Goal: Register for event/course

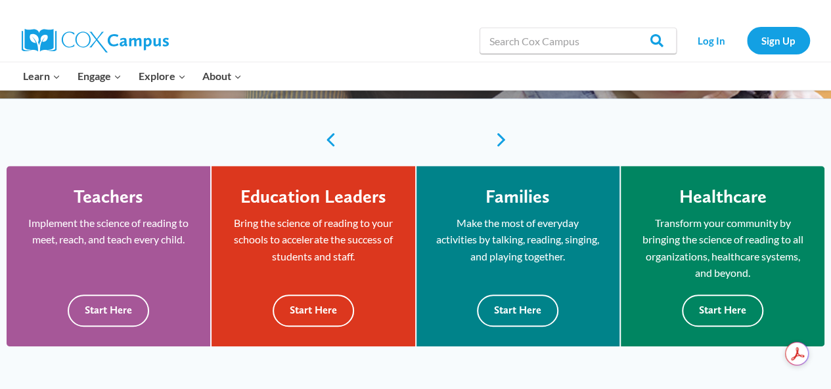
scroll to position [306, 0]
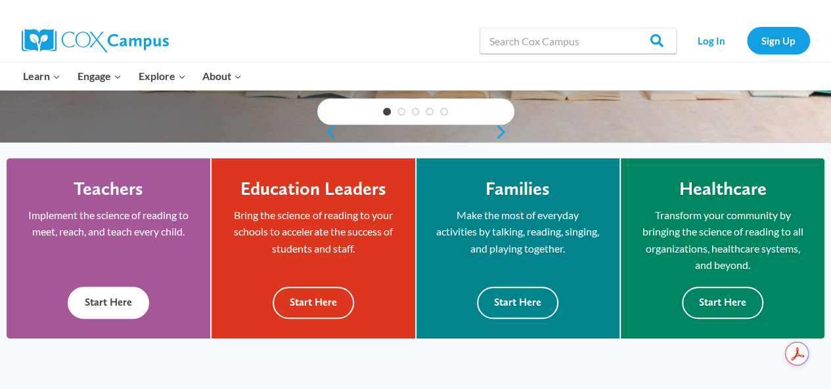
click at [106, 316] on button "Start Here" at bounding box center [108, 303] width 81 height 32
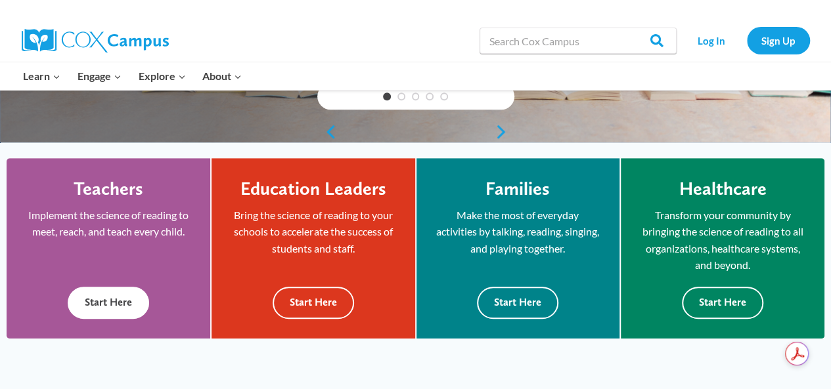
click at [110, 292] on button "Start Here" at bounding box center [108, 303] width 81 height 32
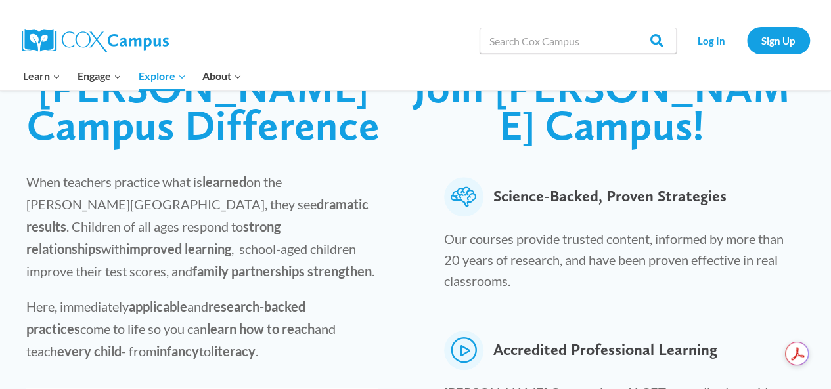
scroll to position [420, 0]
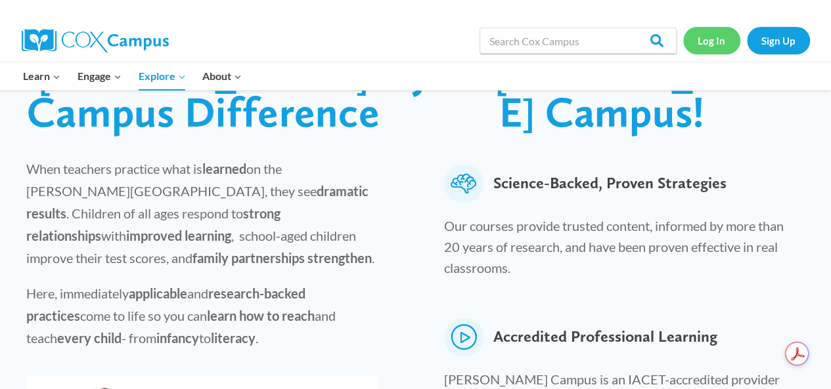
click at [714, 45] on link "Log In" at bounding box center [711, 40] width 57 height 27
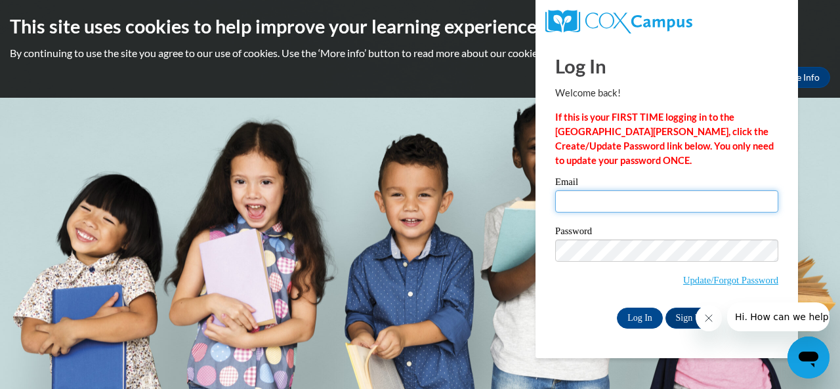
click at [621, 203] on input "Email" at bounding box center [666, 201] width 223 height 22
type input "[EMAIL_ADDRESS][DOMAIN_NAME]"
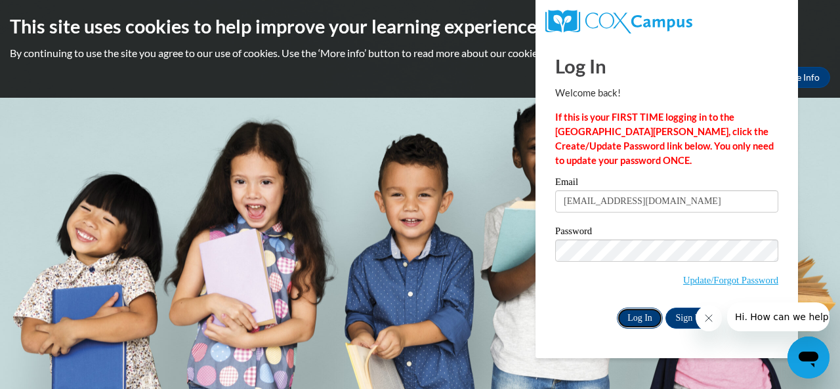
click at [641, 320] on input "Log In" at bounding box center [640, 318] width 46 height 21
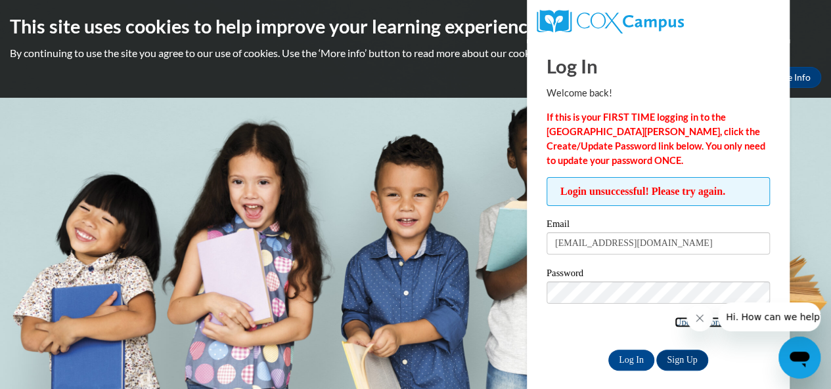
click at [675, 318] on link "Update/Forgot Password" at bounding box center [721, 322] width 95 height 11
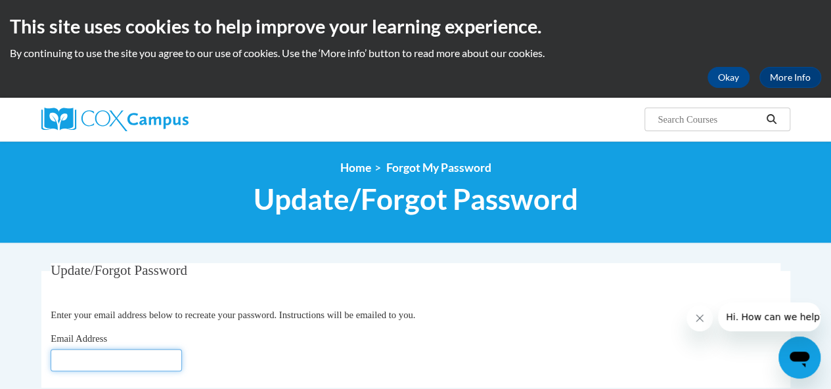
click at [147, 355] on input "Email Address" at bounding box center [116, 360] width 131 height 22
type input "mrsdlhsmith@aol.com"
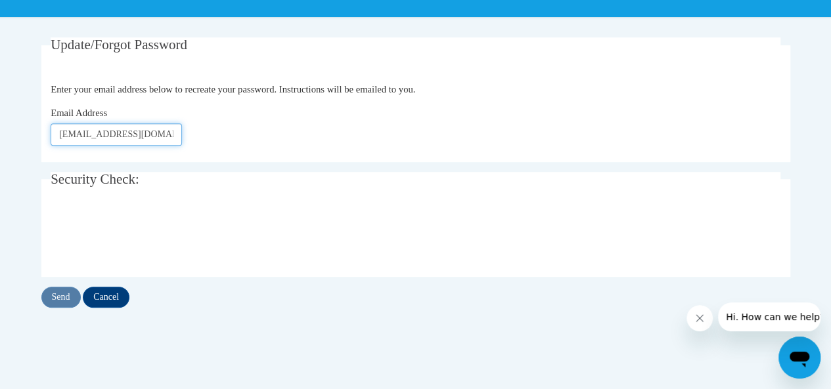
scroll to position [245, 0]
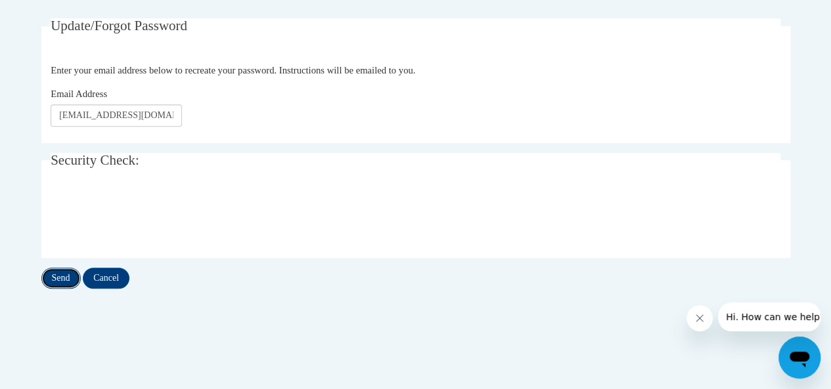
click at [66, 276] on input "Send" at bounding box center [60, 278] width 39 height 21
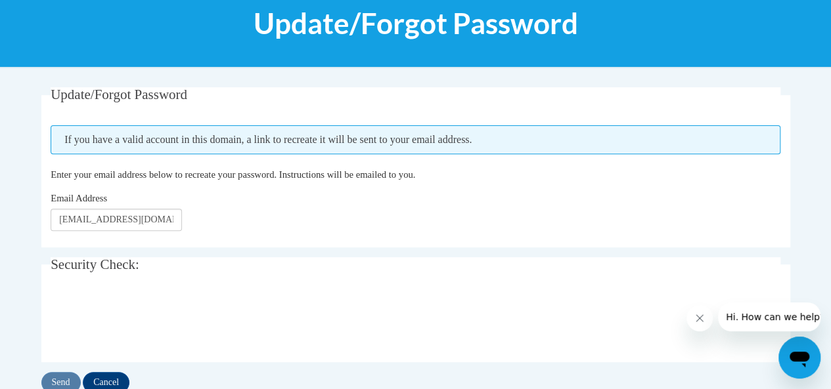
scroll to position [184, 0]
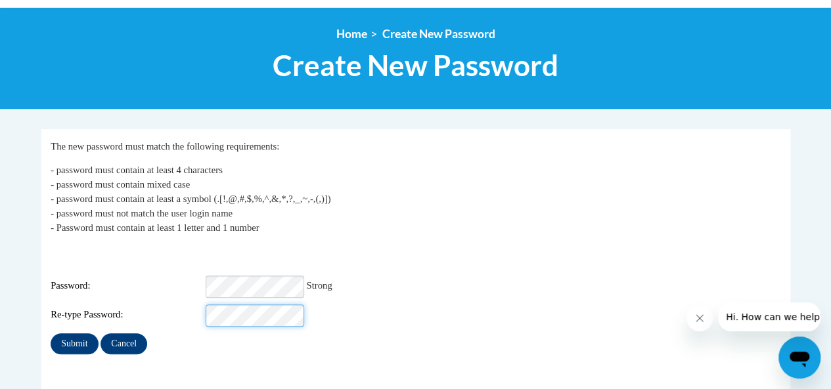
scroll to position [146, 0]
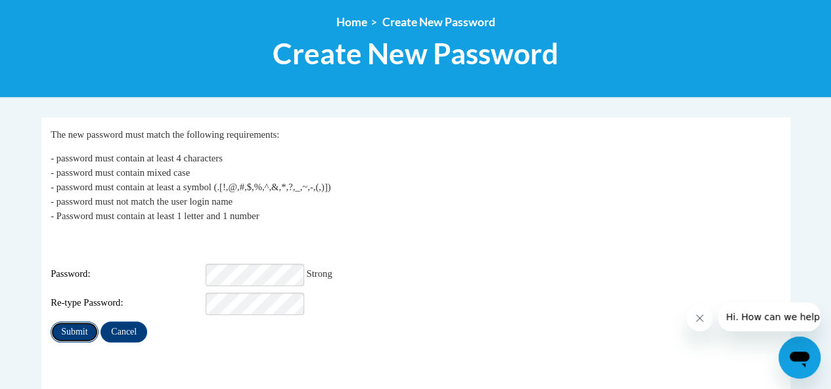
click at [83, 322] on input "Submit" at bounding box center [74, 332] width 47 height 21
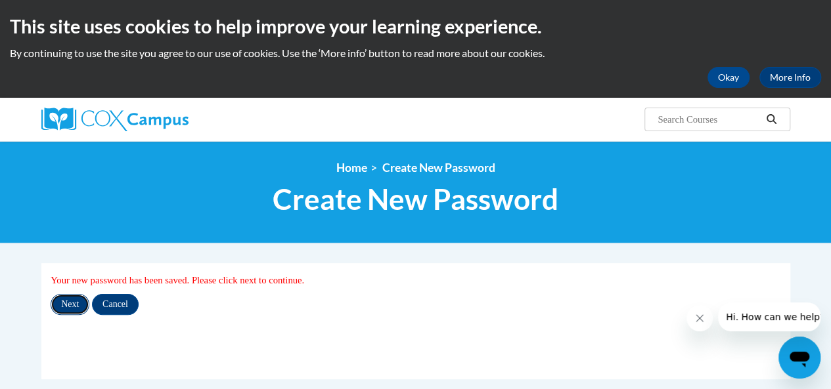
click at [70, 304] on input "Next" at bounding box center [70, 304] width 39 height 21
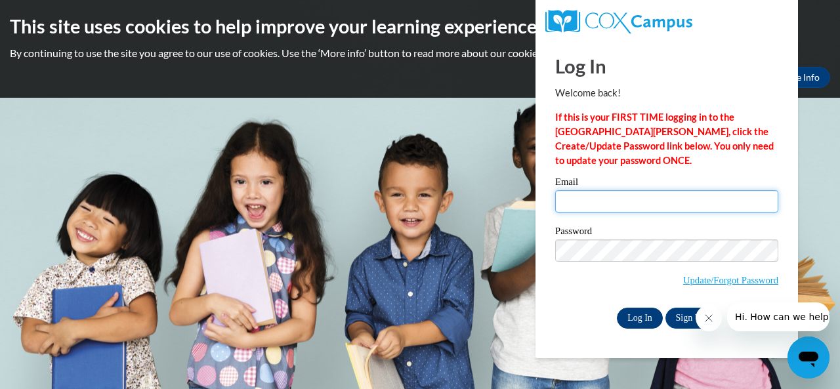
type input "[EMAIL_ADDRESS][DOMAIN_NAME]"
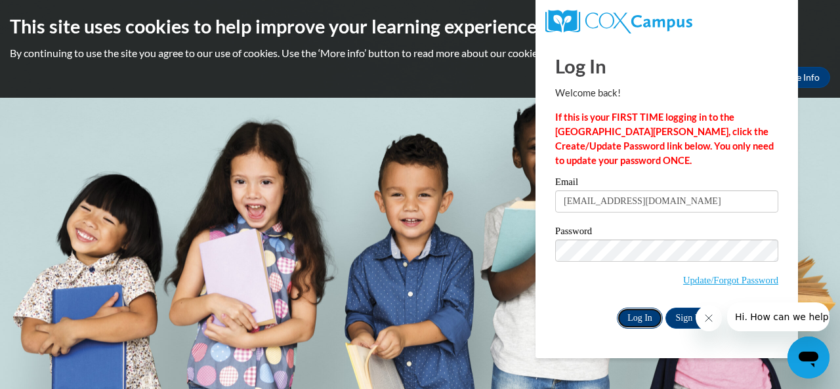
click at [638, 314] on input "Log In" at bounding box center [640, 318] width 46 height 21
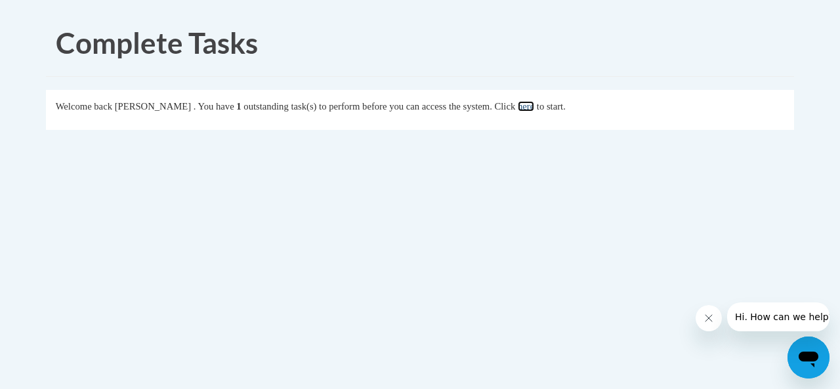
click at [534, 104] on link "here" at bounding box center [526, 106] width 16 height 11
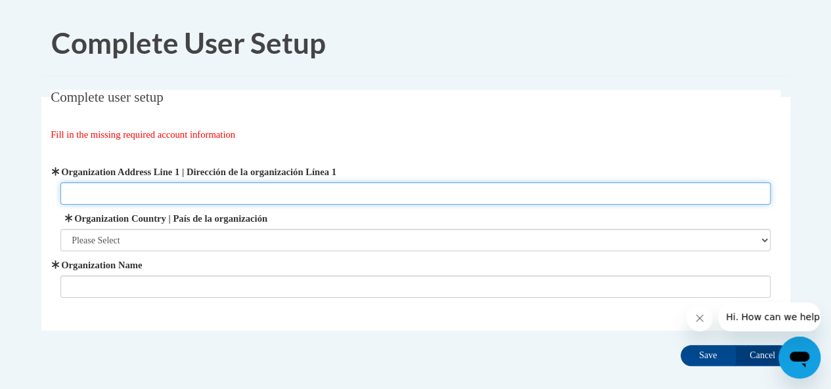
click at [71, 192] on input "Organization Address Line 1 | Dirección de la organización Línea 1" at bounding box center [415, 194] width 710 height 22
type input "2"
click at [95, 191] on input "3460 hwy 20" at bounding box center [415, 194] width 710 height 22
type input "3460 Hwy 20"
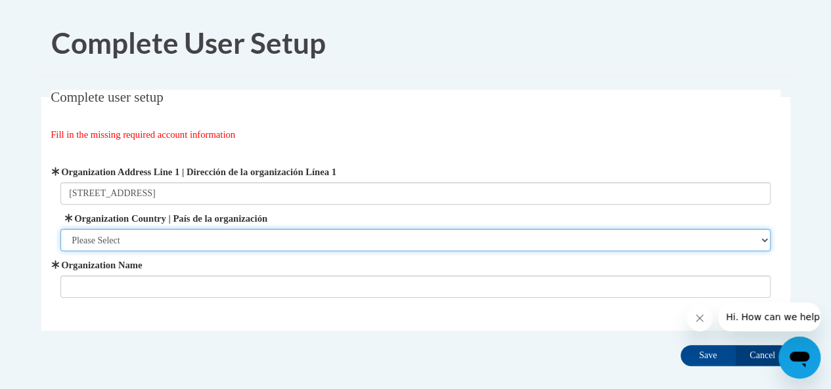
click at [143, 241] on select "Please Select United States | Estados Unidos Outside of the United States | Fue…" at bounding box center [415, 240] width 710 height 22
select select "ad49bcad-a171-4b2e-b99c-48b446064914"
click at [60, 229] on select "Please Select United States | Estados Unidos Outside of the United States | Fue…" at bounding box center [415, 240] width 710 height 22
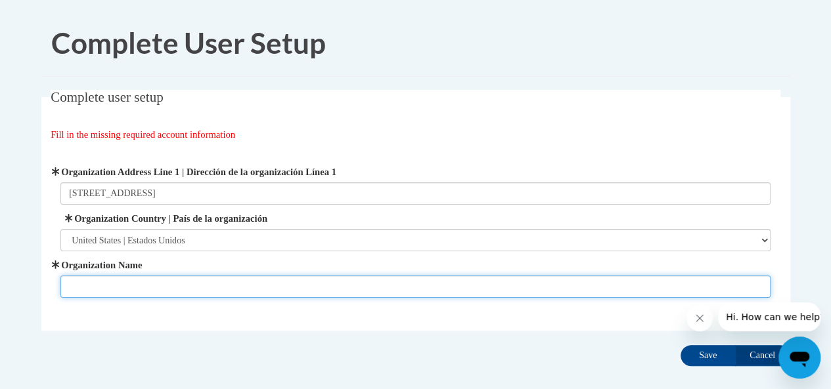
click at [145, 289] on input "Organization Name" at bounding box center [415, 287] width 710 height 22
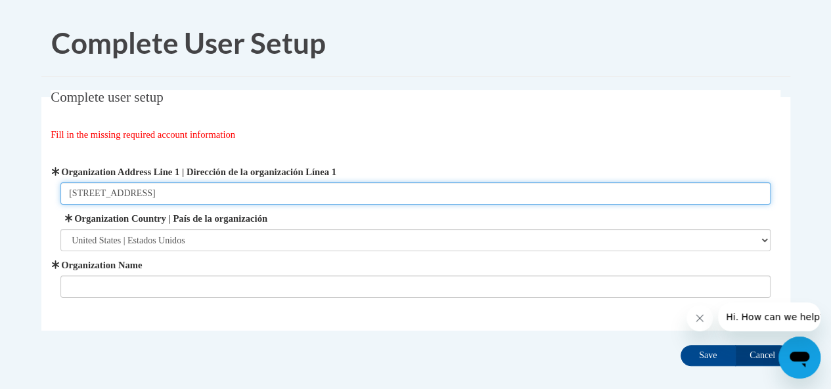
click at [130, 191] on input "3460 Hwy 20" at bounding box center [415, 194] width 710 height 22
type input "3460 Hwy 20 Conyers Ga 30016"
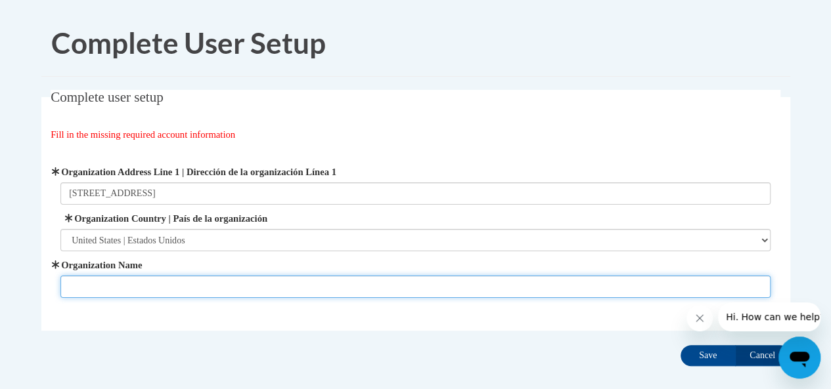
click at [101, 286] on input "Organization Name" at bounding box center [415, 287] width 710 height 22
type input "First Steps II"
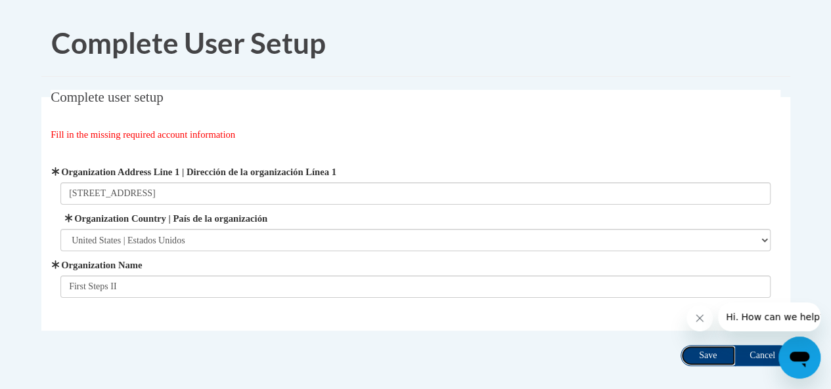
click at [704, 359] on input "Save" at bounding box center [707, 355] width 55 height 21
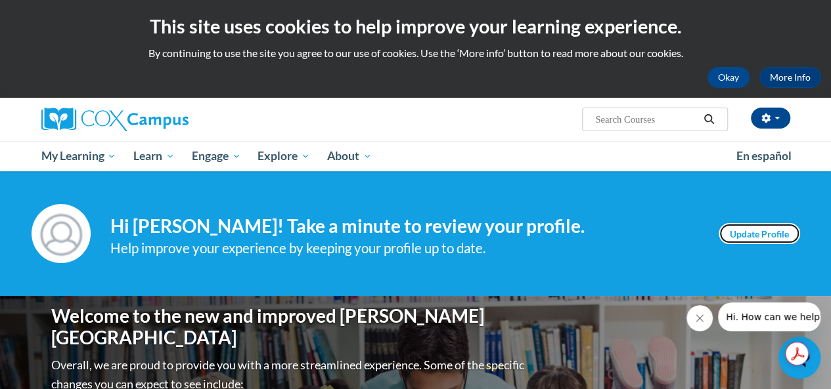
click at [773, 237] on link "Update Profile" at bounding box center [758, 233] width 81 height 21
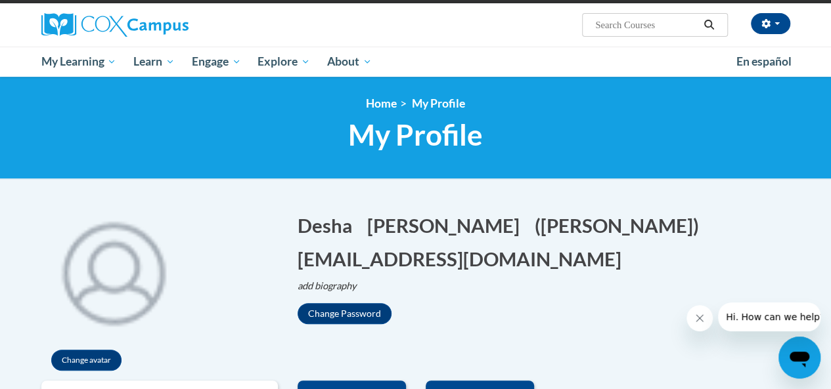
scroll to position [93, 0]
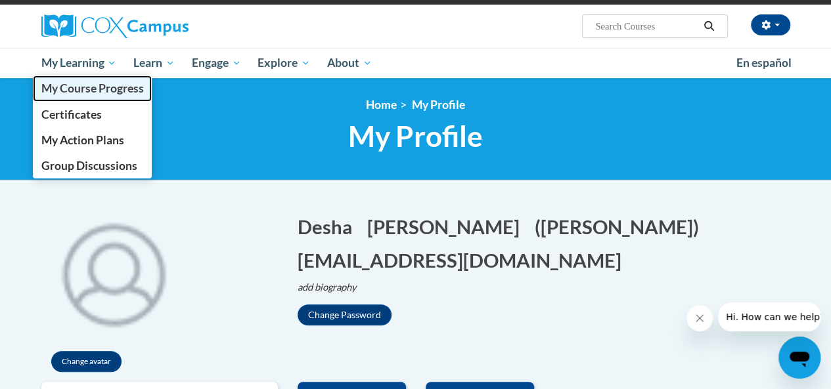
click at [99, 90] on span "My Course Progress" at bounding box center [92, 88] width 102 height 14
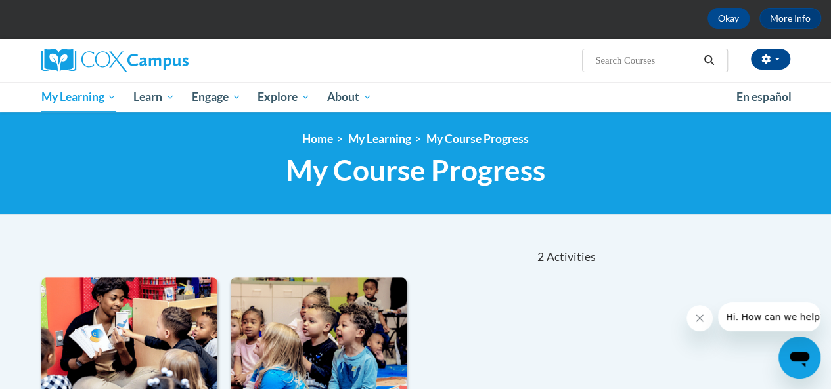
scroll to position [42, 0]
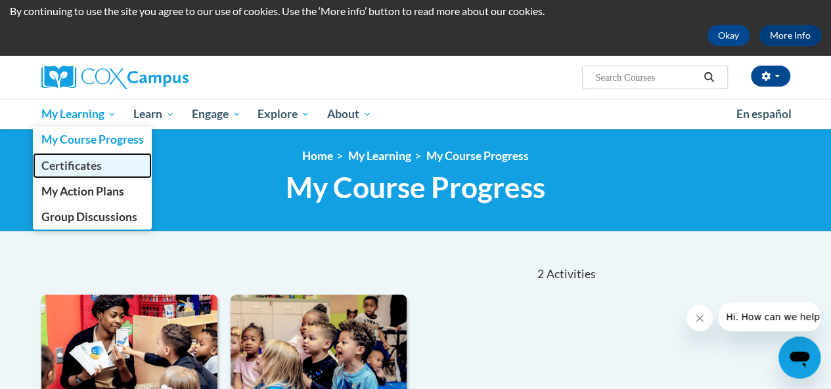
click at [79, 168] on span "Certificates" at bounding box center [71, 166] width 60 height 14
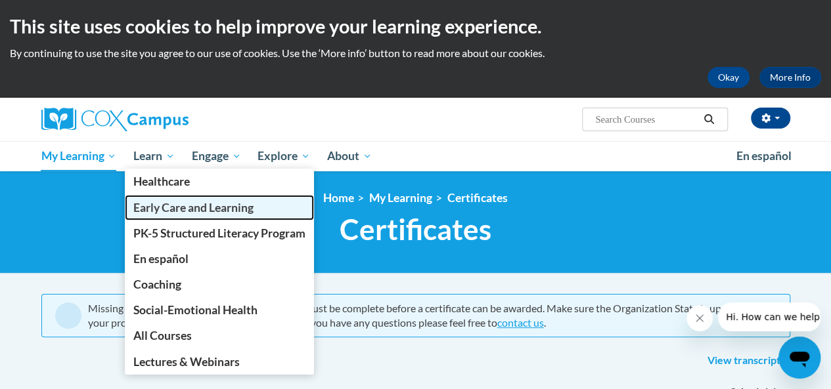
click at [162, 208] on span "Early Care and Learning" at bounding box center [193, 208] width 120 height 14
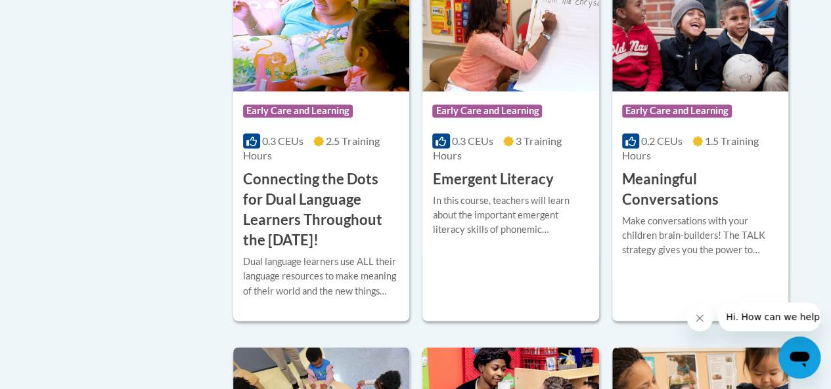
scroll to position [972, 0]
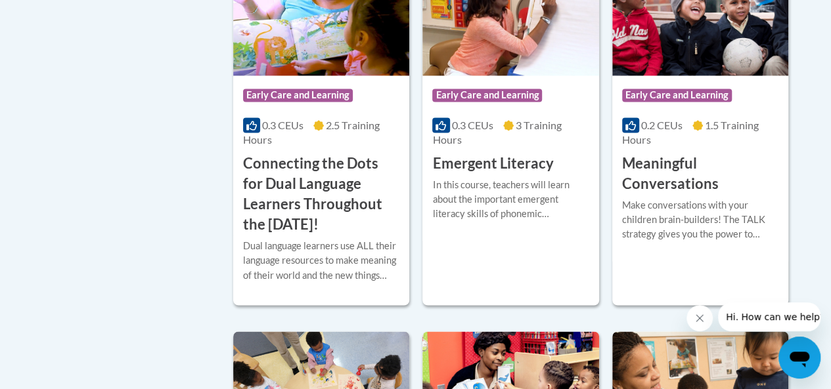
drag, startPoint x: 836, startPoint y: 116, endPoint x: 840, endPoint y: 277, distance: 161.6
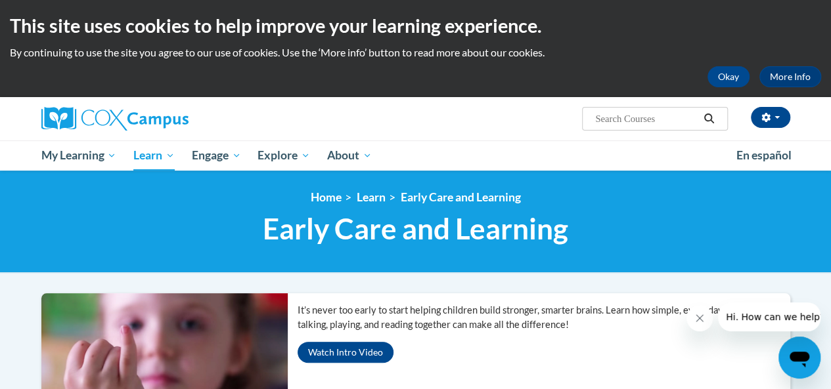
scroll to position [0, 0]
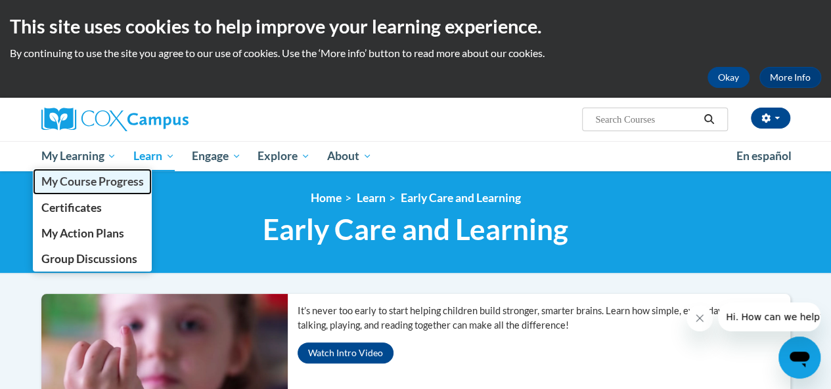
click at [74, 175] on span "My Course Progress" at bounding box center [92, 182] width 102 height 14
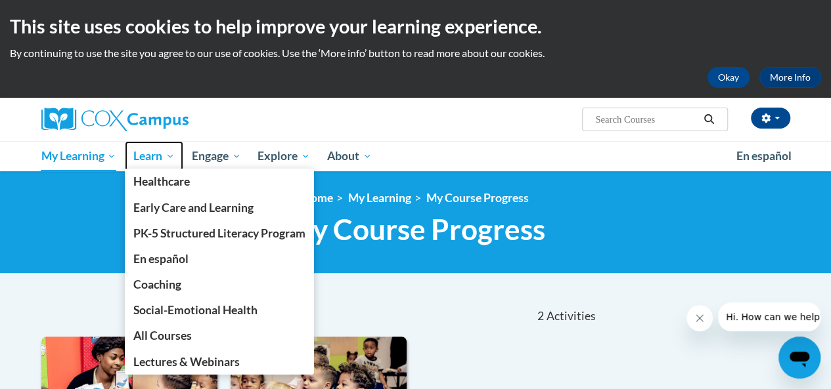
click at [160, 154] on span "Learn" at bounding box center [153, 156] width 41 height 16
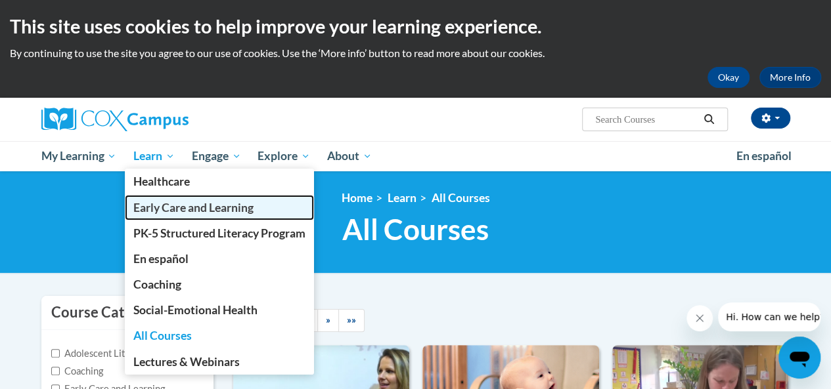
click at [160, 208] on span "Early Care and Learning" at bounding box center [193, 208] width 120 height 14
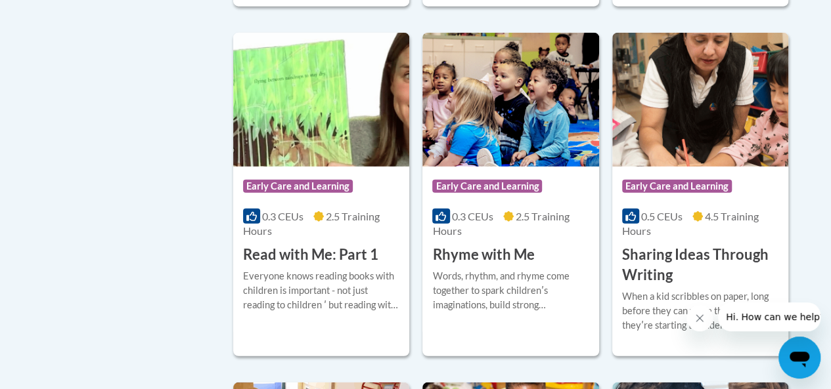
scroll to position [1668, 0]
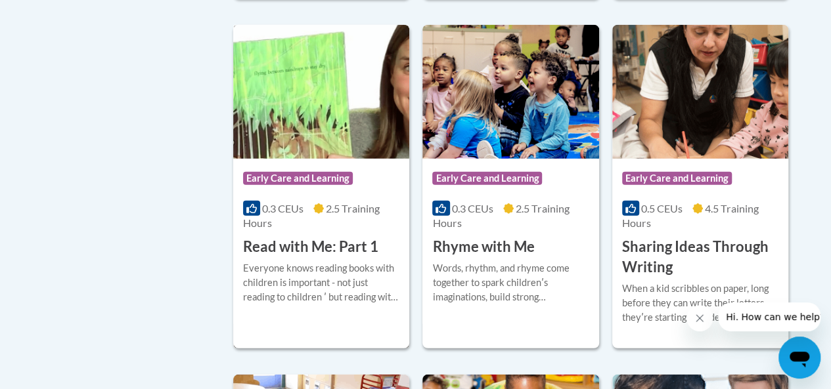
click at [282, 177] on span "Early Care and Learning" at bounding box center [298, 178] width 110 height 13
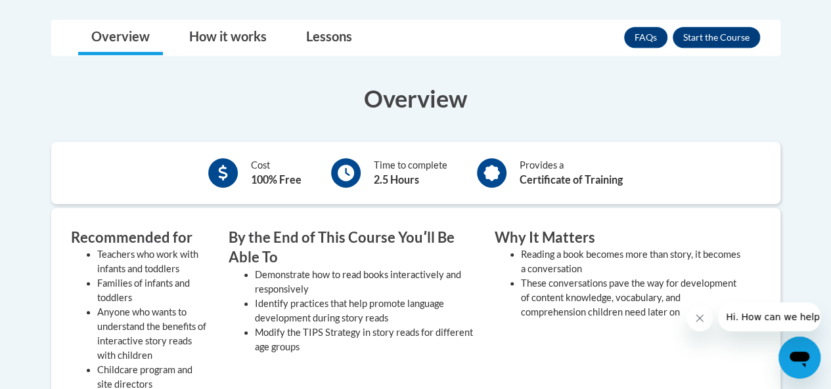
scroll to position [340, 0]
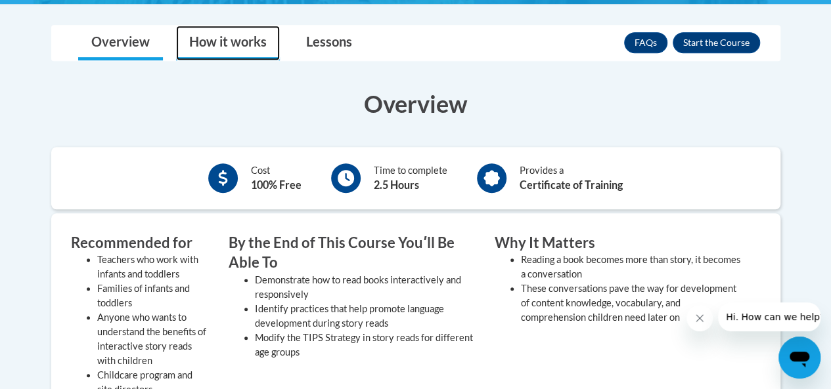
click at [221, 47] on link "How it works" at bounding box center [228, 43] width 104 height 35
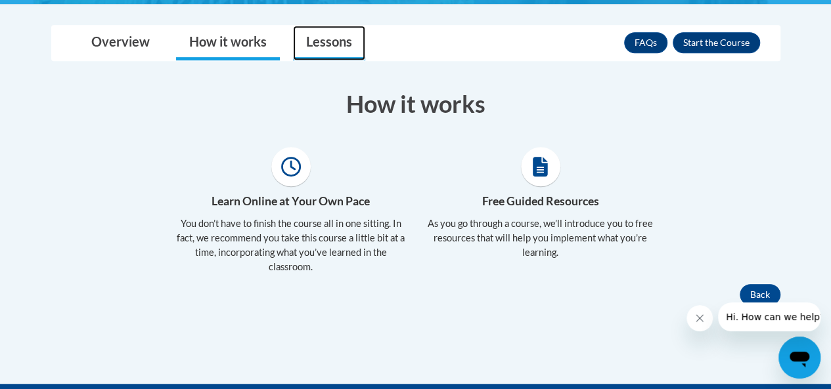
click at [330, 45] on link "Lessons" at bounding box center [329, 43] width 72 height 35
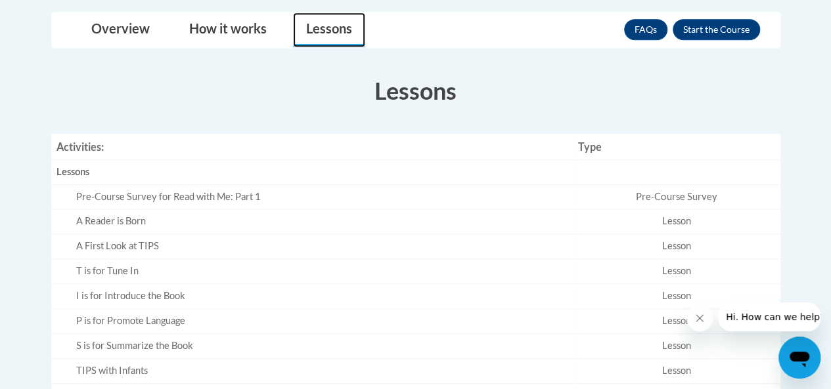
scroll to position [335, 0]
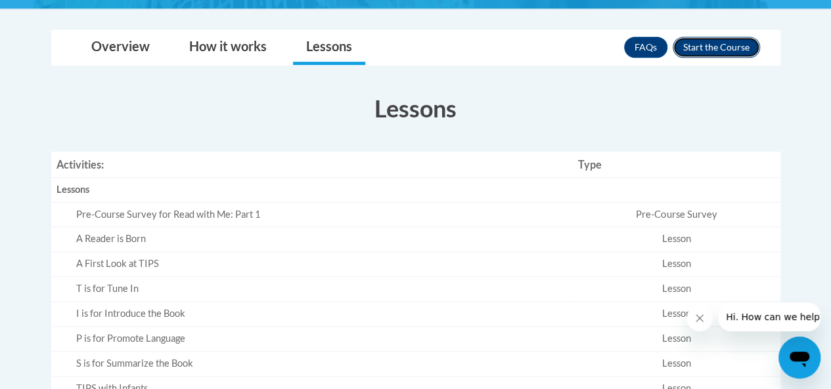
click at [702, 51] on button "Enroll" at bounding box center [715, 47] width 87 height 21
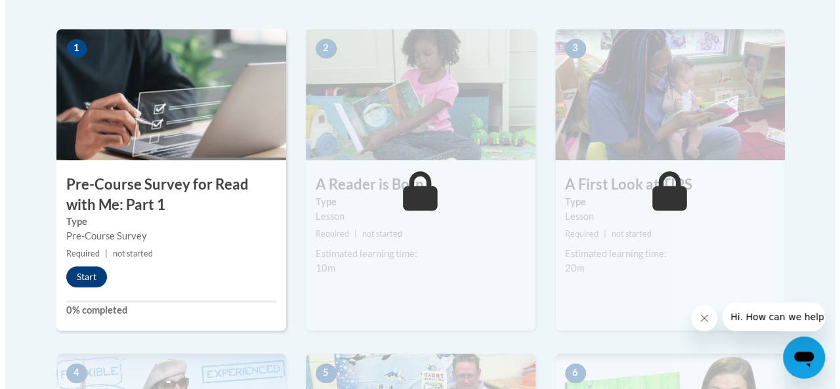
scroll to position [415, 0]
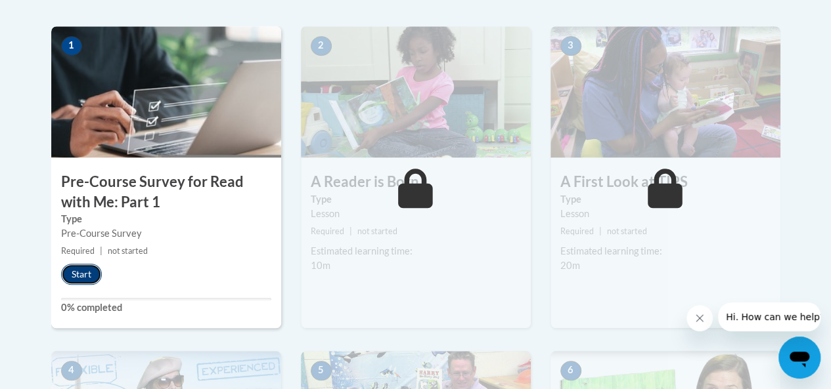
click at [85, 273] on button "Start" at bounding box center [81, 274] width 41 height 21
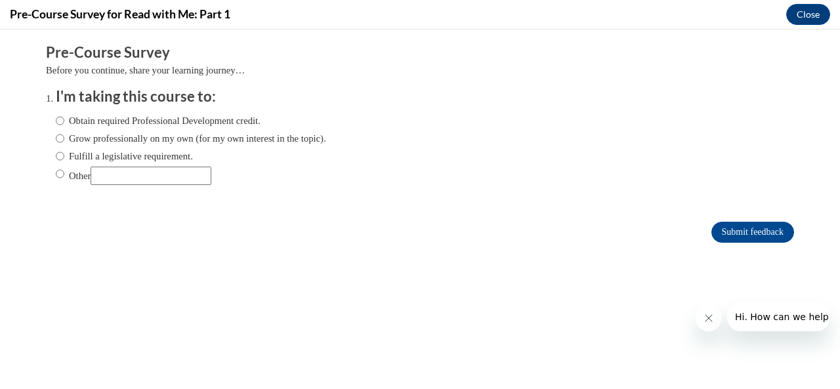
scroll to position [0, 0]
click at [56, 118] on input "Obtain required Professional Development credit." at bounding box center [60, 121] width 9 height 14
radio input "true"
click at [56, 137] on input "Grow professionally on my own (for my own interest in the topic)." at bounding box center [60, 138] width 9 height 14
radio input "true"
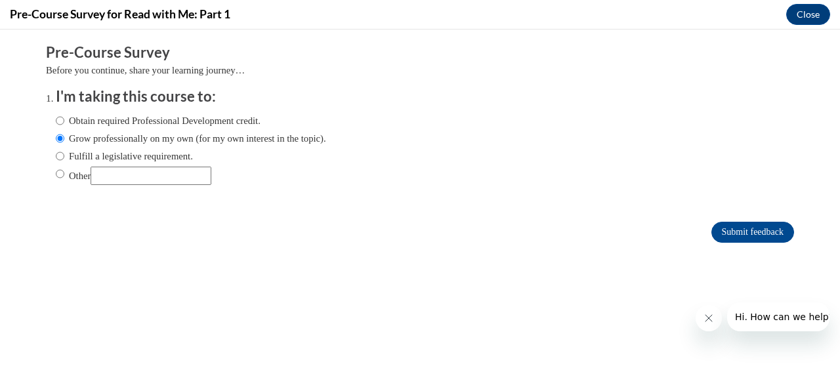
click at [56, 119] on label "Obtain required Professional Development credit." at bounding box center [158, 121] width 205 height 14
click at [56, 119] on input "Obtain required Professional Development credit." at bounding box center [60, 121] width 9 height 14
radio input "true"
click at [716, 235] on input "Submit feedback" at bounding box center [753, 232] width 83 height 21
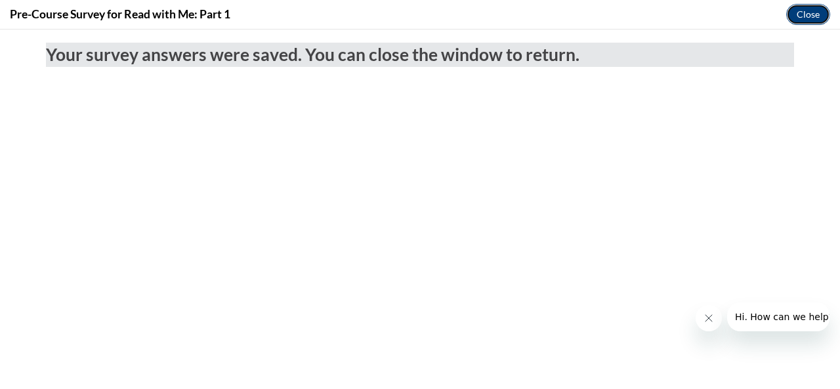
click at [819, 12] on button "Close" at bounding box center [809, 14] width 44 height 21
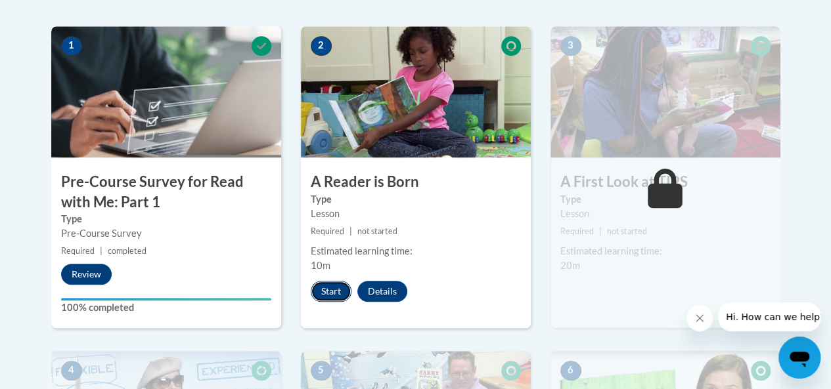
click at [335, 288] on button "Start" at bounding box center [331, 291] width 41 height 21
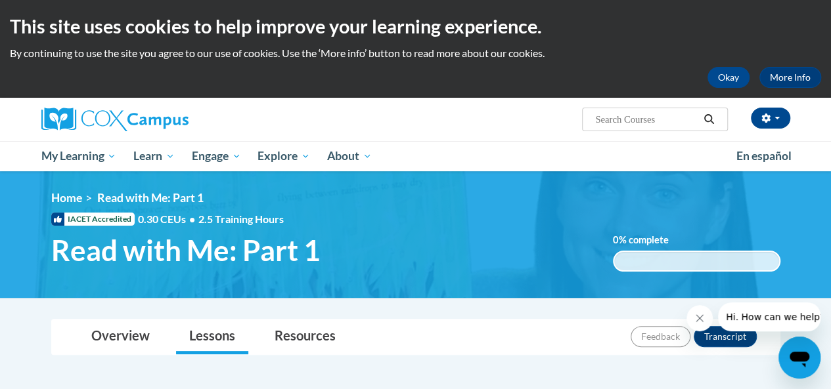
scroll to position [415, 0]
